Goal: Task Accomplishment & Management: Use online tool/utility

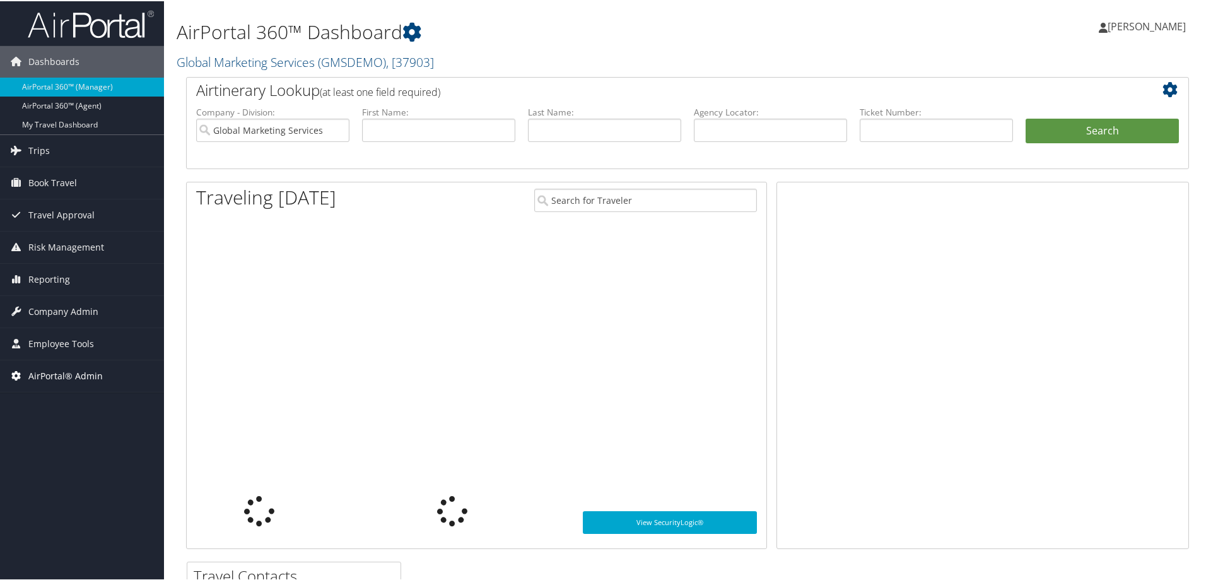
click at [75, 377] on span "AirPortal® Admin" at bounding box center [65, 375] width 74 height 32
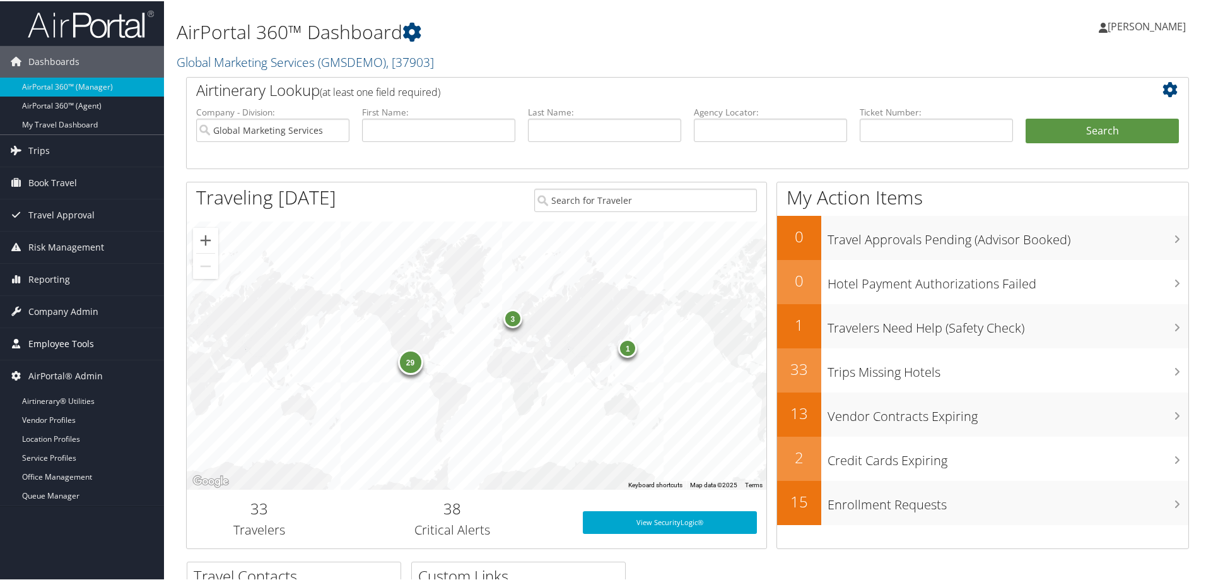
click at [47, 339] on span "Employee Tools" at bounding box center [61, 343] width 66 height 32
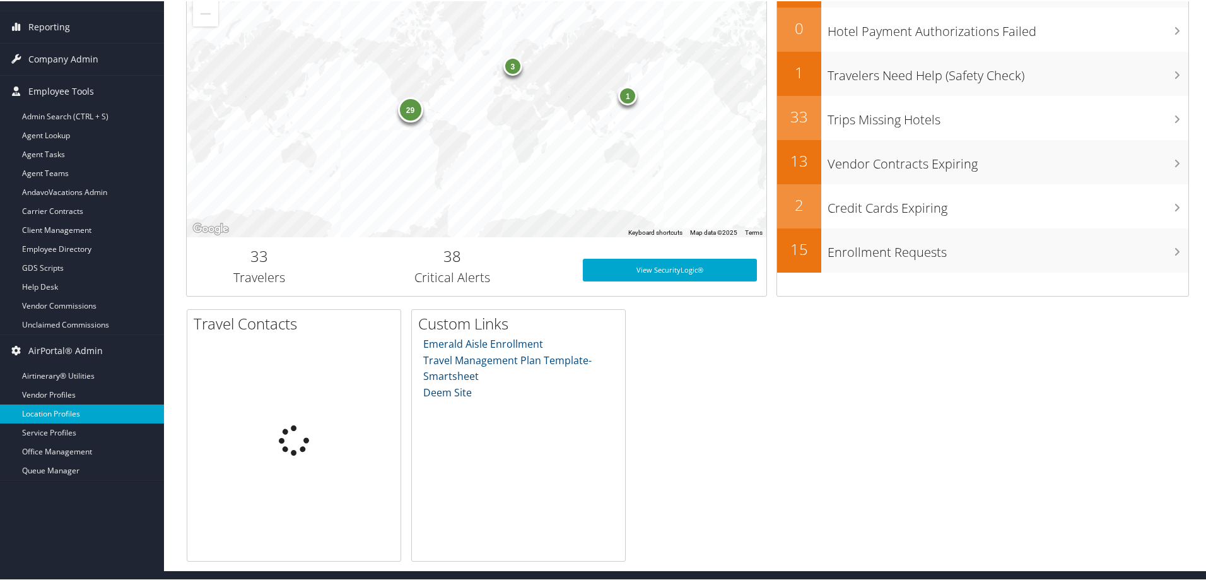
scroll to position [244, 0]
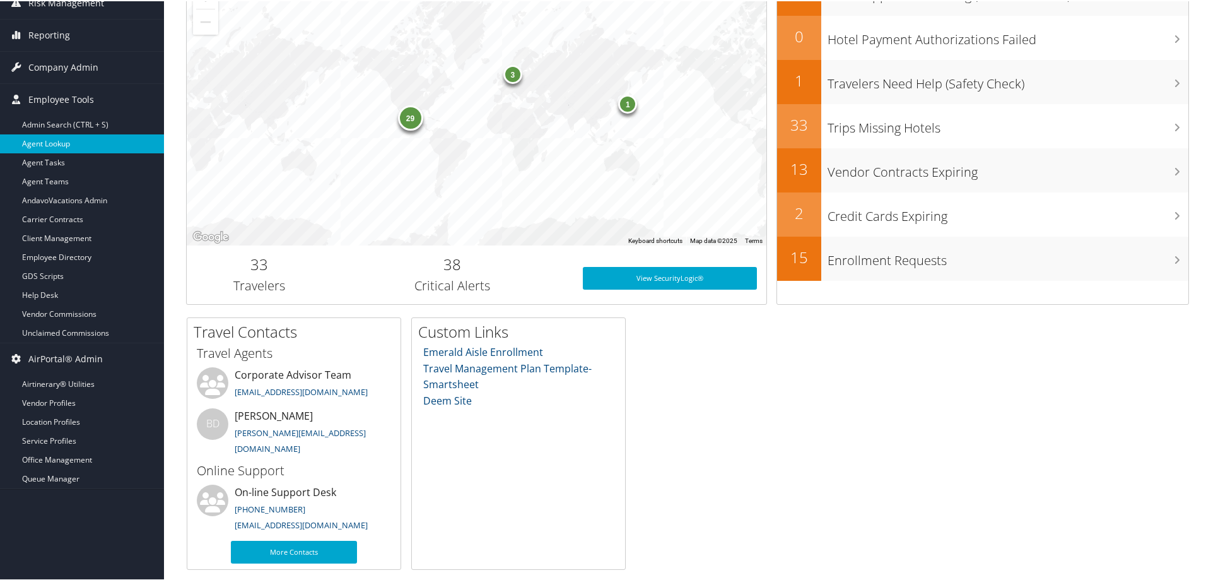
click at [55, 141] on link "Agent Lookup" at bounding box center [82, 142] width 164 height 19
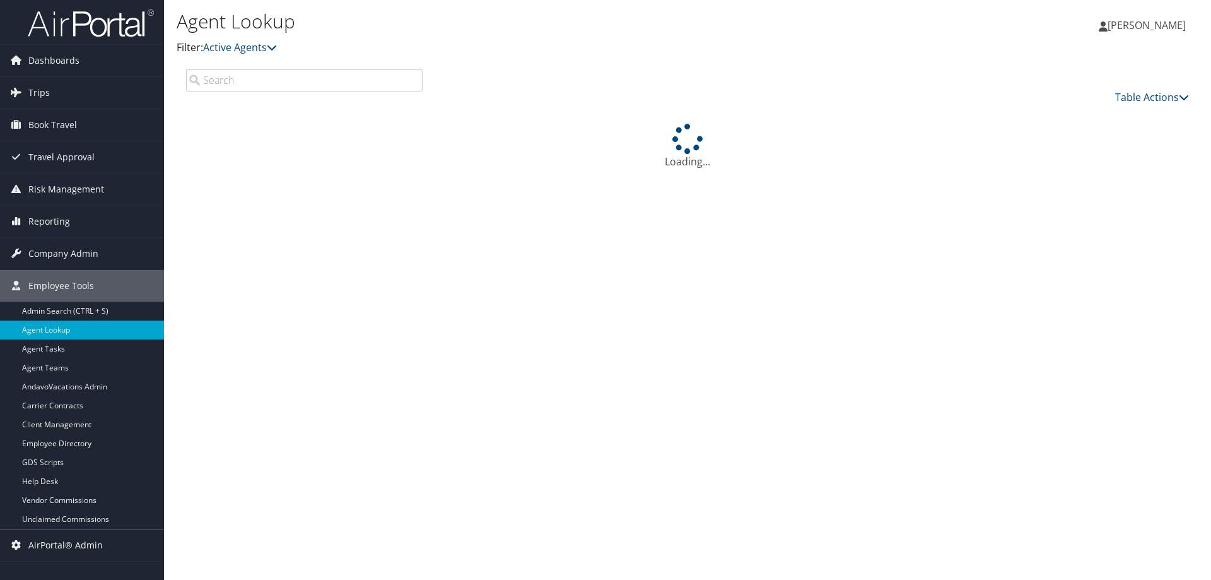
click at [239, 79] on input "search" at bounding box center [304, 80] width 237 height 23
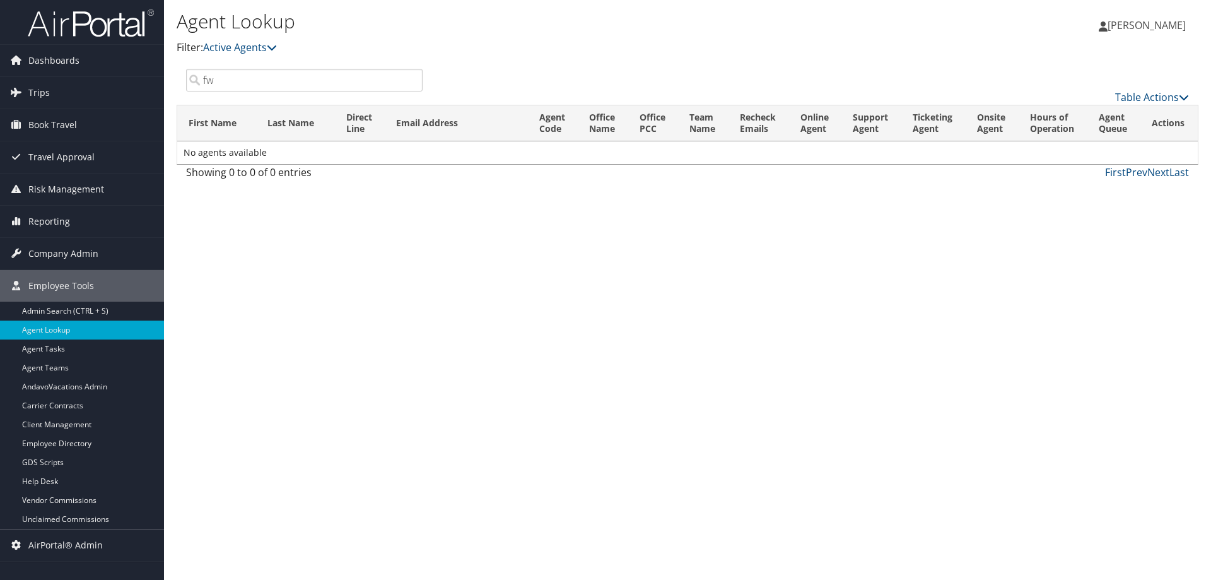
click at [239, 79] on input "fw" at bounding box center [304, 80] width 237 height 23
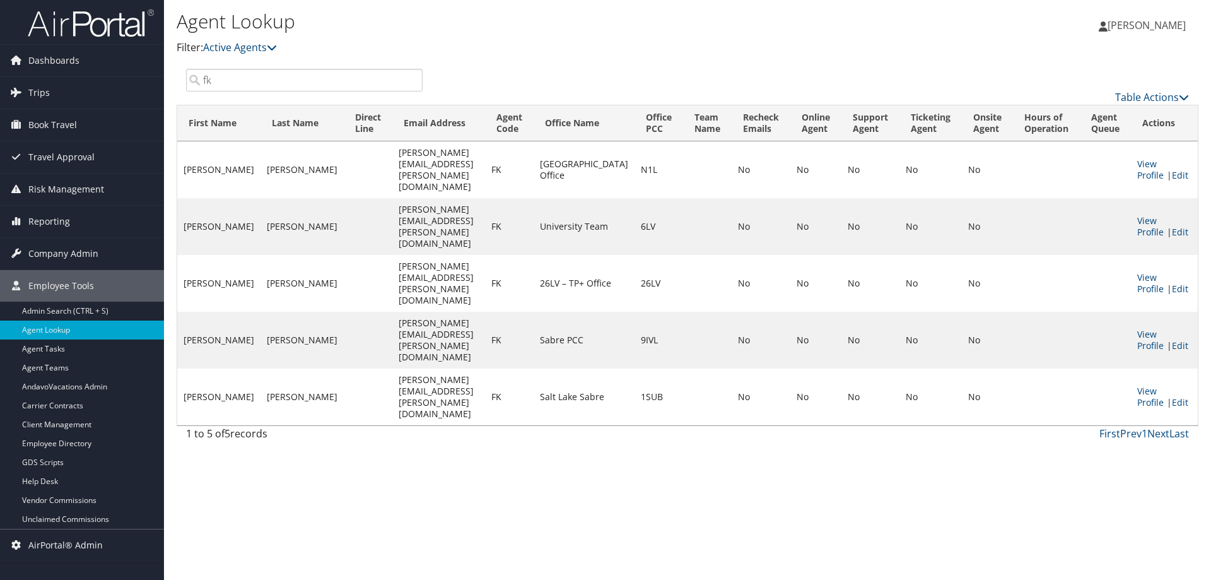
type input "fk"
